Goal: Use online tool/utility: Utilize a website feature to perform a specific function

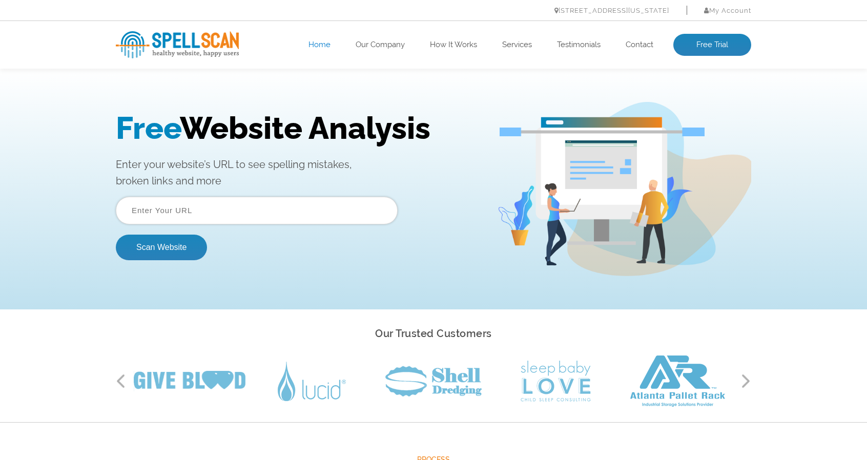
click at [215, 214] on input "text" at bounding box center [257, 211] width 282 height 28
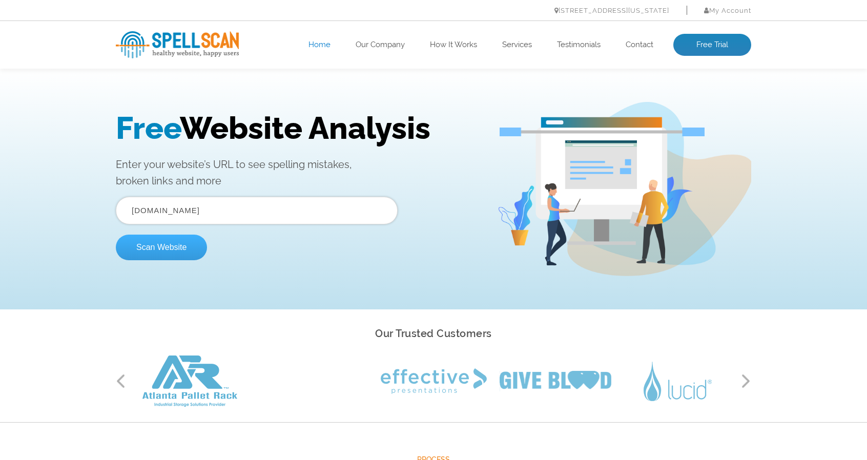
type input "hundredparishes.org.uk"
click at [158, 252] on button "Scan Website" at bounding box center [161, 248] width 91 height 26
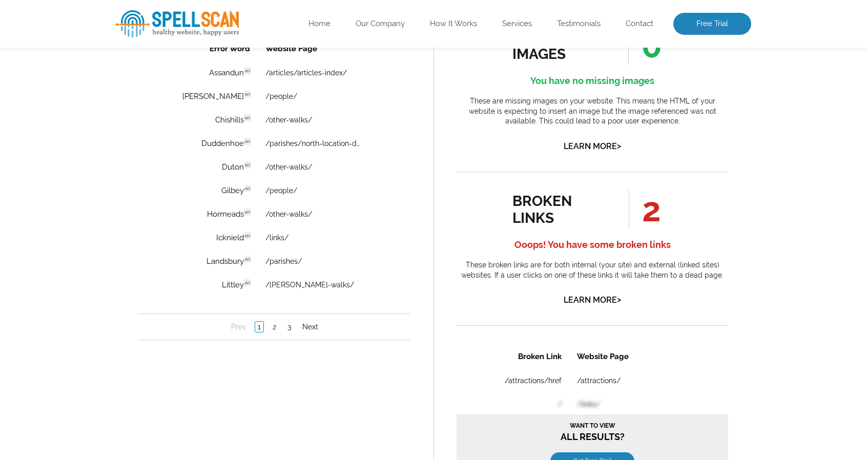
scroll to position [775, 0]
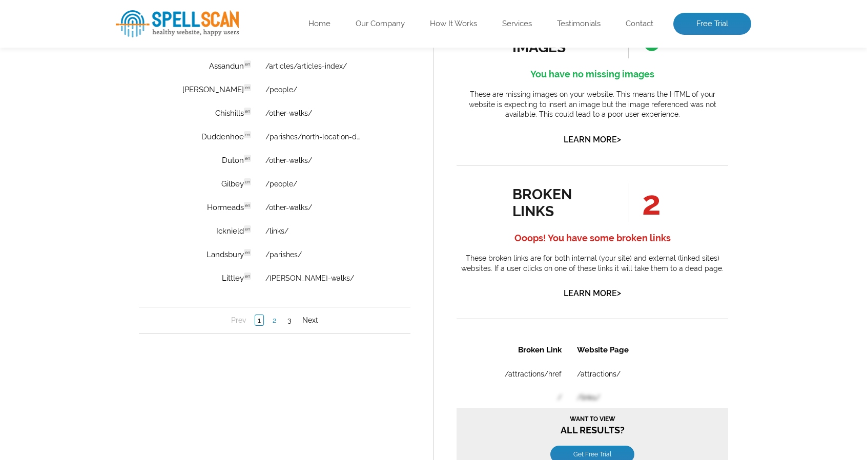
click at [273, 325] on link "2" at bounding box center [274, 320] width 9 height 10
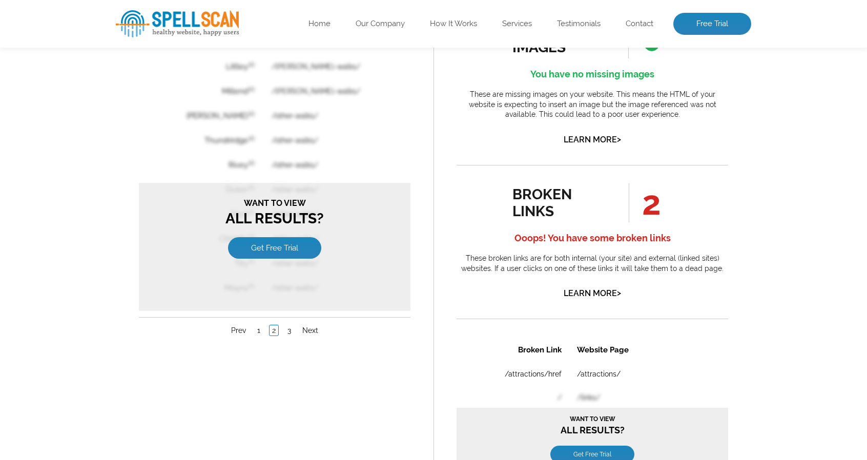
scroll to position [0, 0]
click at [258, 329] on link "1" at bounding box center [259, 331] width 8 height 10
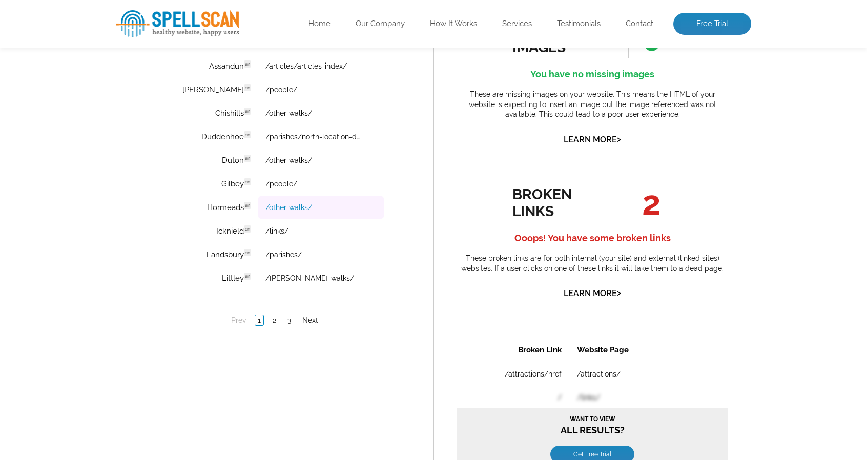
click at [274, 209] on link "/other-walks/" at bounding box center [289, 208] width 47 height 8
click at [576, 291] on link "Learn More >" at bounding box center [592, 294] width 57 height 10
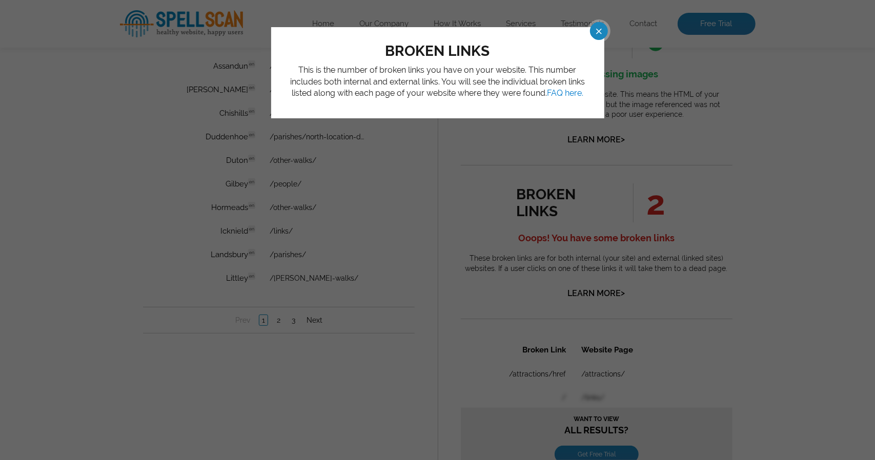
click at [594, 33] on span at bounding box center [590, 31] width 18 height 18
